Goal: Communication & Community: Answer question/provide support

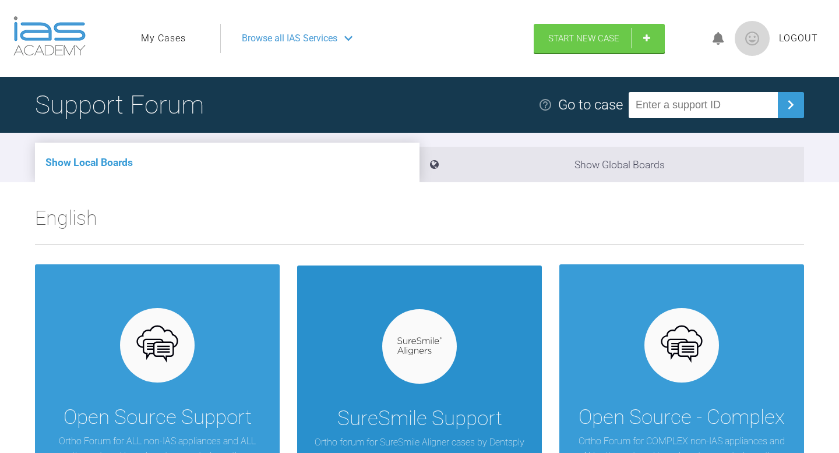
click at [355, 313] on div "SureSmile Support Ortho forum for SureSmile Aligner cases by Dentsply Sirona." at bounding box center [419, 389] width 245 height 246
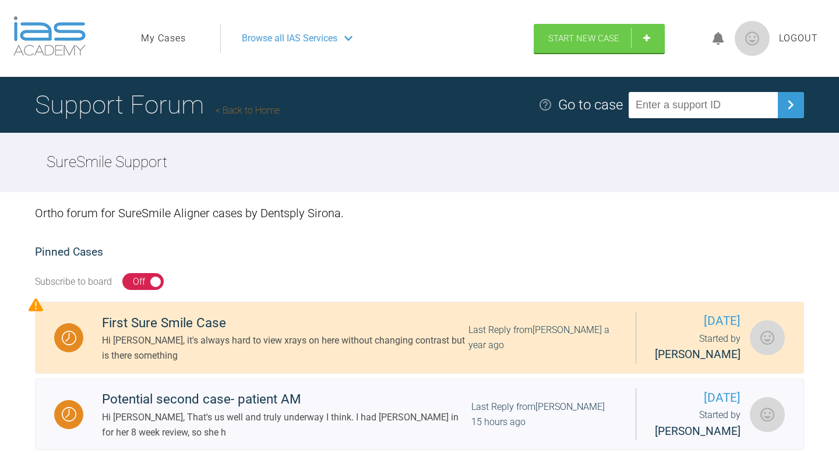
click at [193, 36] on ul "My Cases" at bounding box center [180, 38] width 79 height 29
click at [168, 37] on link "My Cases" at bounding box center [163, 38] width 45 height 15
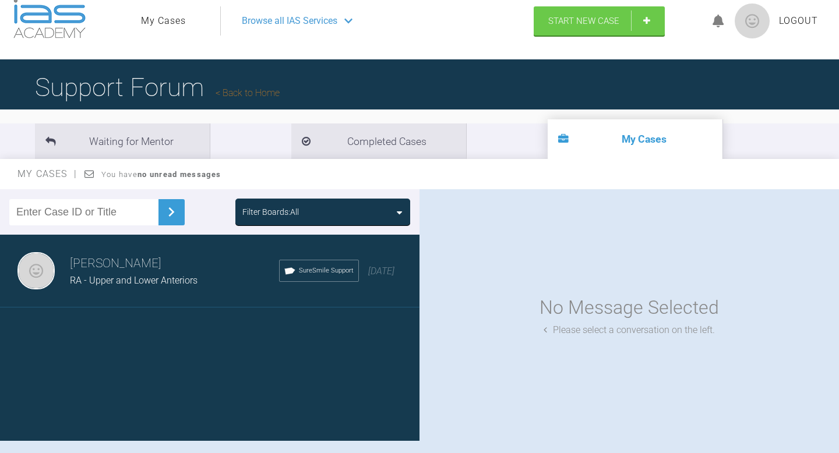
scroll to position [27, 0]
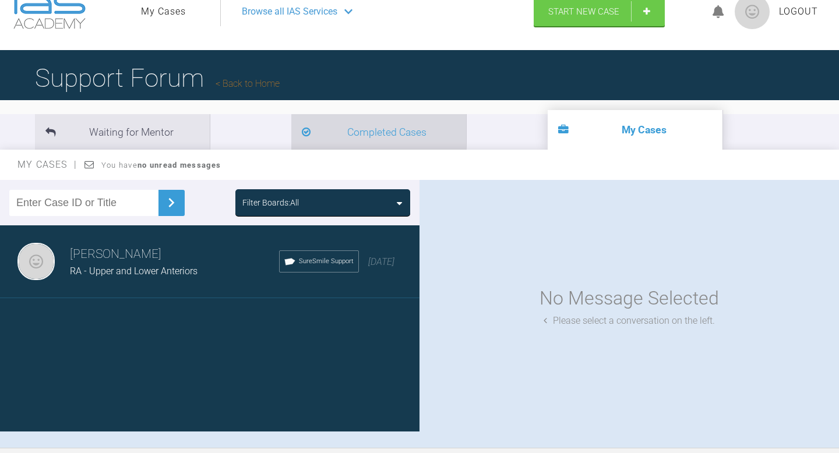
click at [291, 129] on li "Completed Cases" at bounding box center [378, 132] width 175 height 36
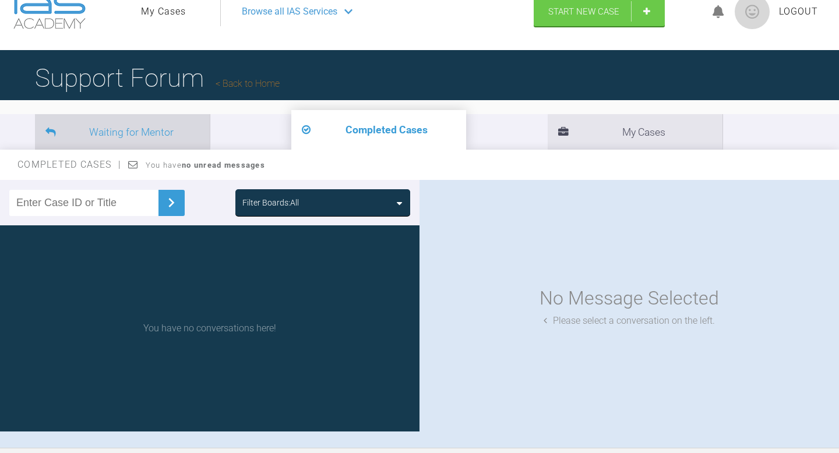
click at [171, 138] on li "Waiting for Mentor" at bounding box center [122, 132] width 175 height 36
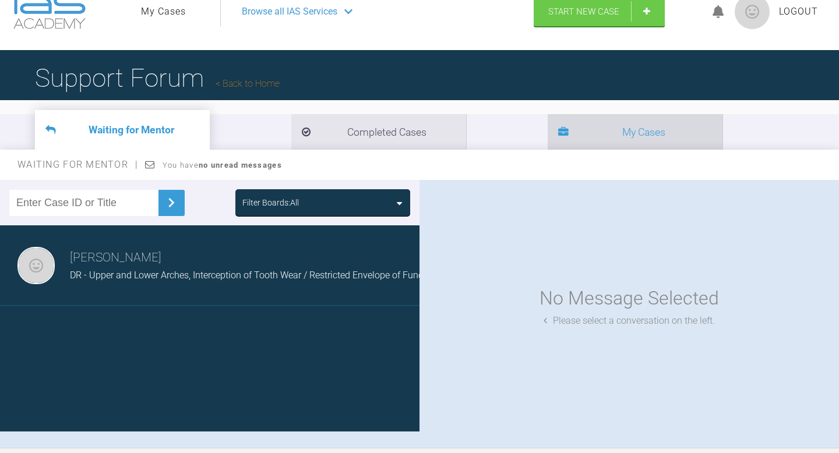
click at [548, 142] on li "My Cases" at bounding box center [635, 132] width 175 height 36
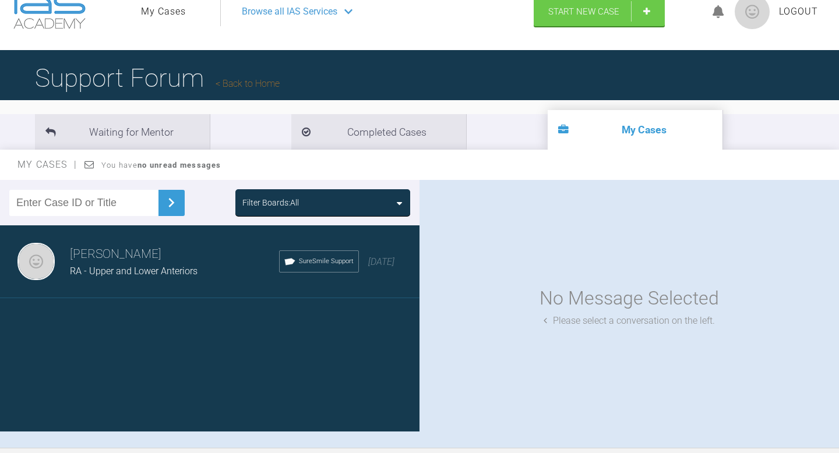
click at [187, 265] on div "RA - Upper and Lower Anteriors" at bounding box center [174, 271] width 209 height 15
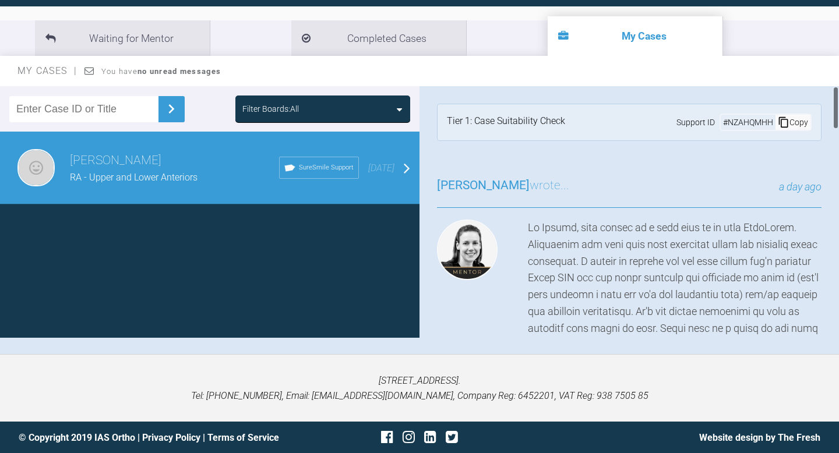
scroll to position [2, 0]
click at [501, 200] on div "[PERSON_NAME] wrote... a day ago" at bounding box center [629, 190] width 385 height 32
click at [510, 181] on h3 "[PERSON_NAME] wrote..." at bounding box center [503, 184] width 132 height 20
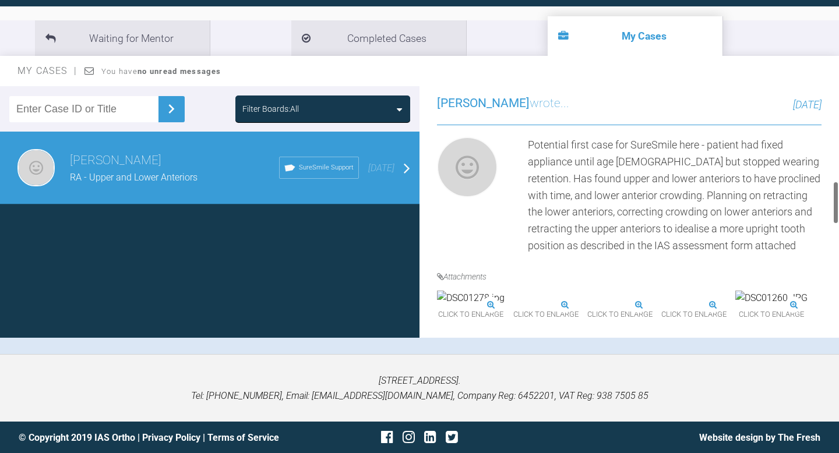
scroll to position [344, 0]
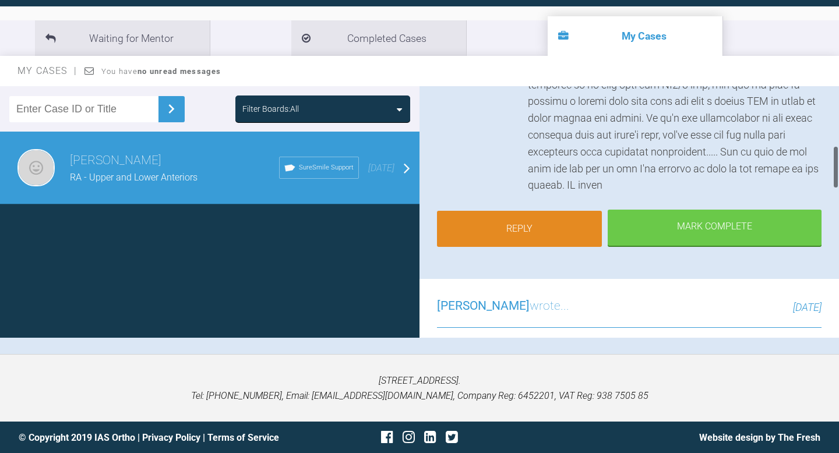
click at [527, 213] on link "Reply" at bounding box center [519, 229] width 165 height 36
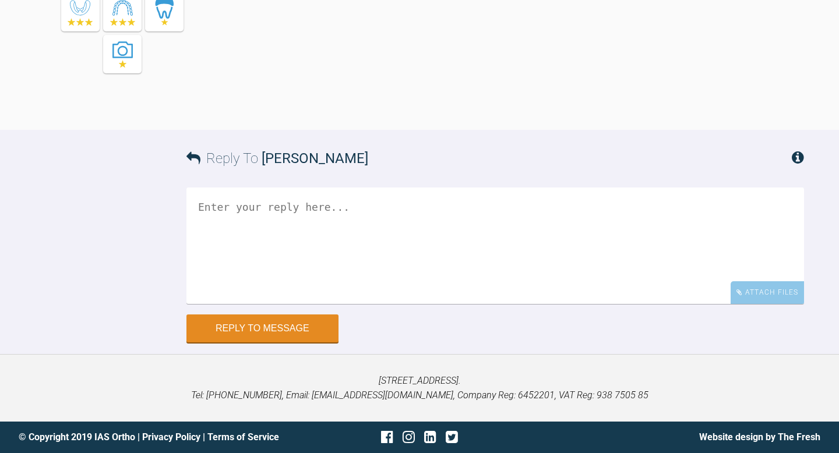
scroll to position [1316, 0]
click at [406, 232] on textarea at bounding box center [495, 246] width 618 height 117
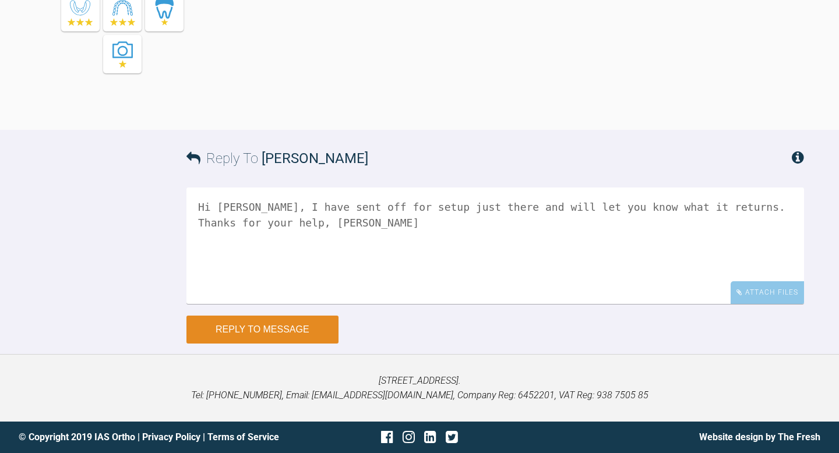
type textarea "Hi [PERSON_NAME], I have sent off for setup just there and will let you know wh…"
click at [309, 344] on button "Reply to Message" at bounding box center [262, 330] width 152 height 28
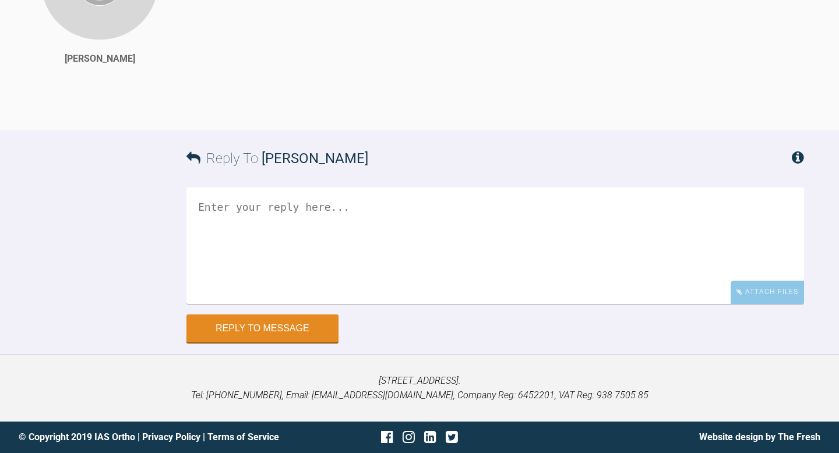
scroll to position [1305, 0]
